Goal: Information Seeking & Learning: Learn about a topic

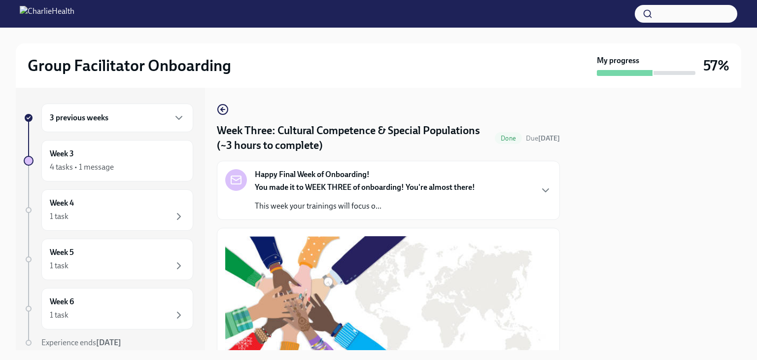
scroll to position [807, 0]
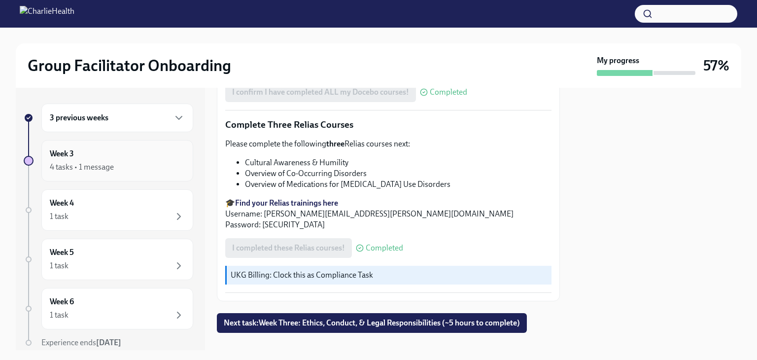
click at [83, 163] on div "4 tasks • 1 message" at bounding box center [82, 167] width 64 height 11
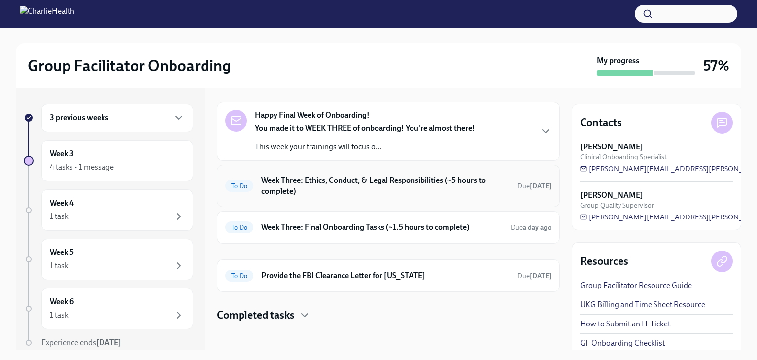
scroll to position [35, 0]
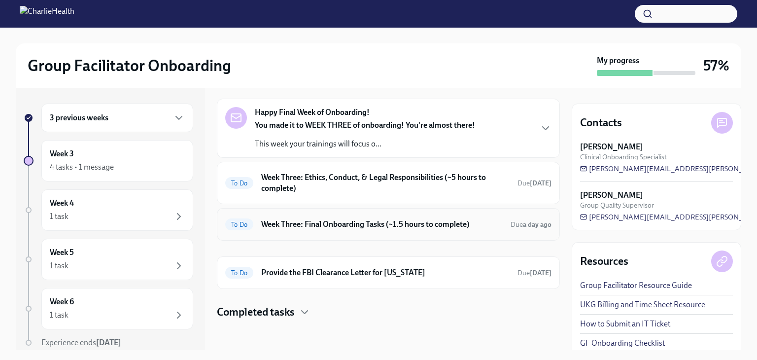
click at [338, 222] on h6 "Week Three: Final Onboarding Tasks (~1.5 hours to complete)" at bounding box center [382, 224] width 242 height 11
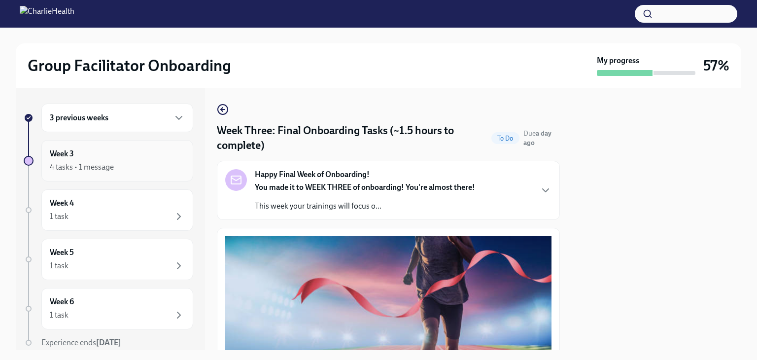
click at [120, 162] on div "4 tasks • 1 message" at bounding box center [117, 167] width 135 height 12
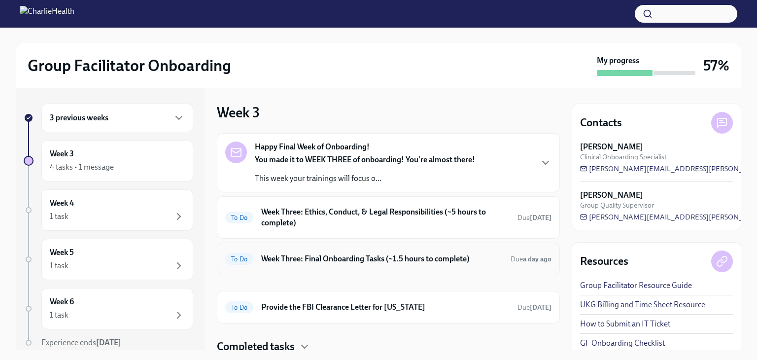
scroll to position [35, 0]
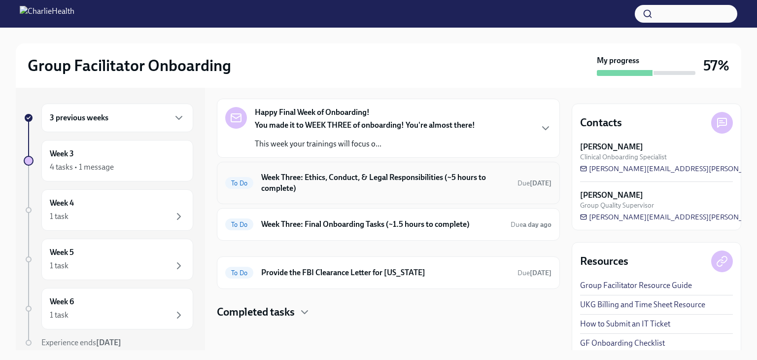
click at [362, 184] on h6 "Week Three: Ethics, Conduct, & Legal Responsibilities (~5 hours to complete)" at bounding box center [385, 183] width 249 height 22
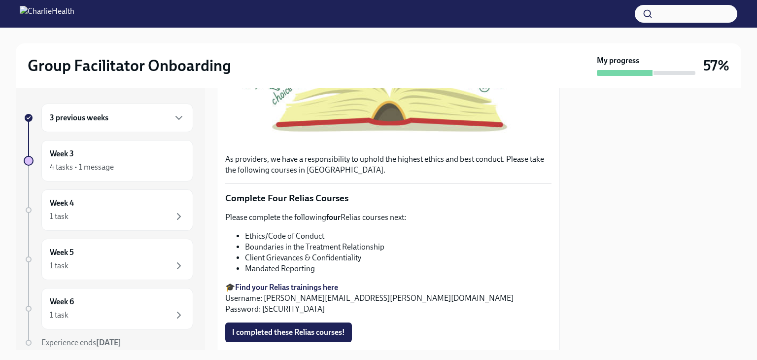
scroll to position [322, 0]
